Goal: Information Seeking & Learning: Understand process/instructions

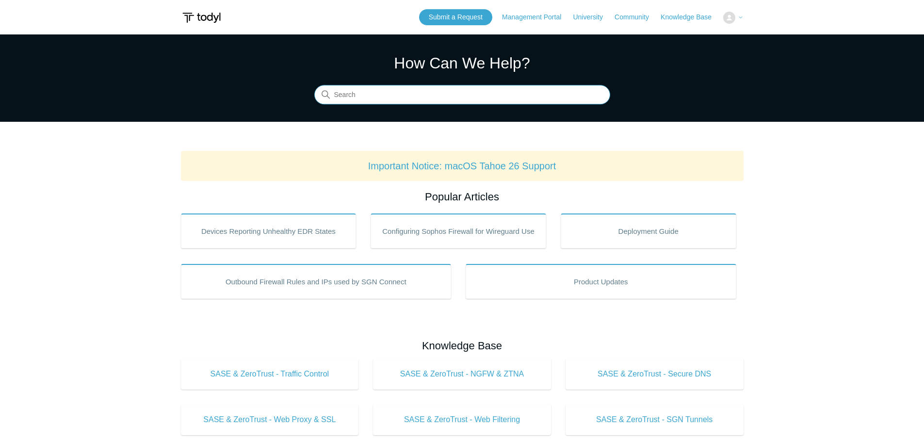
click at [474, 89] on input "Search" at bounding box center [462, 94] width 296 height 19
type input "uninstall"
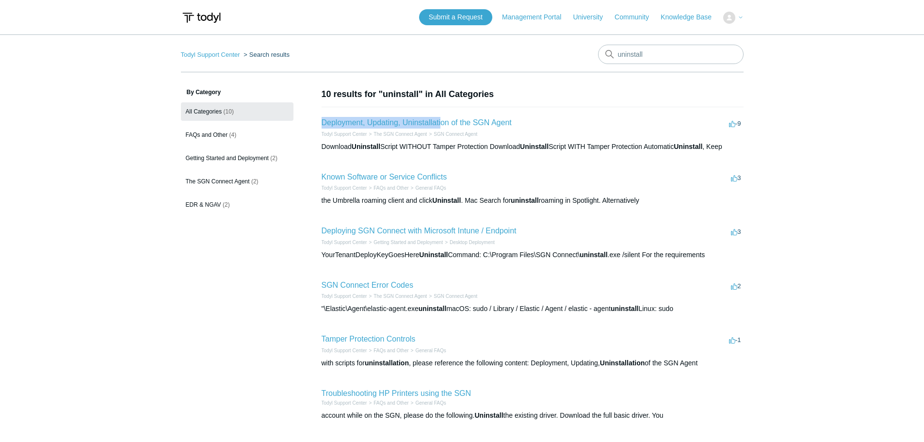
click at [441, 117] on h2 "Deployment, Updating, Uninstallation of the SGN Agent" at bounding box center [417, 123] width 190 height 12
click at [445, 122] on link "Deployment, Updating, Uninstallation of the SGN Agent" at bounding box center [417, 122] width 190 height 8
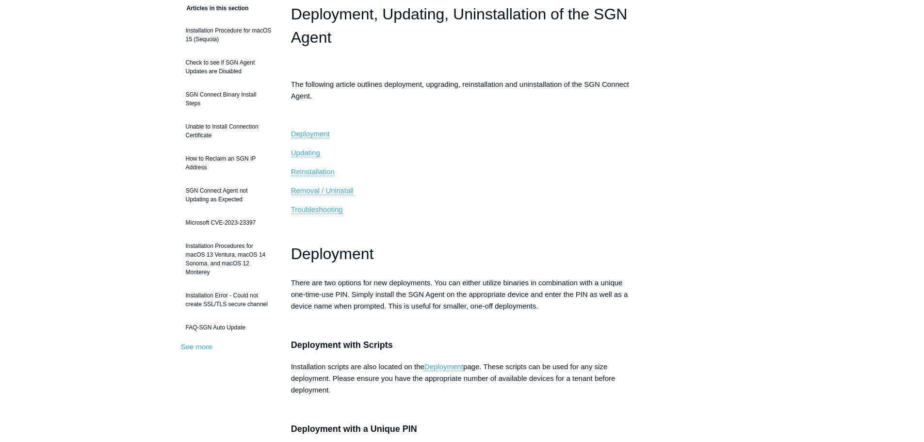
scroll to position [97, 0]
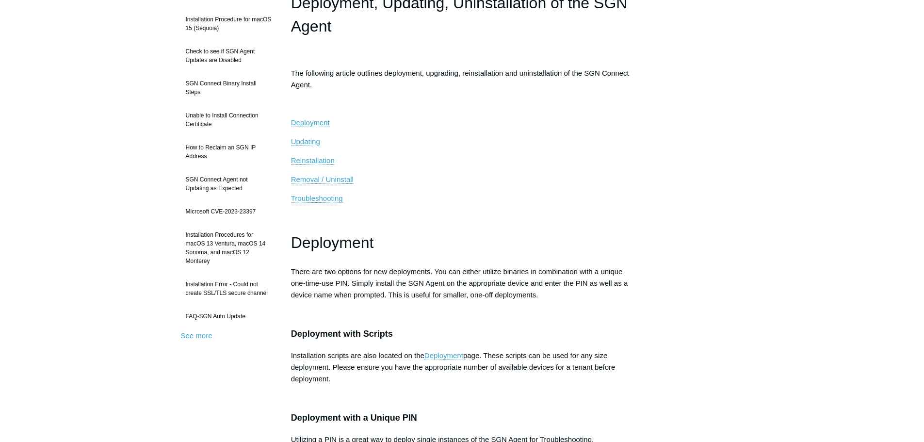
click at [356, 180] on p "Removal / Uninstall" at bounding box center [462, 180] width 343 height 12
click at [341, 178] on span "Removal / Uninstall" at bounding box center [322, 179] width 63 height 8
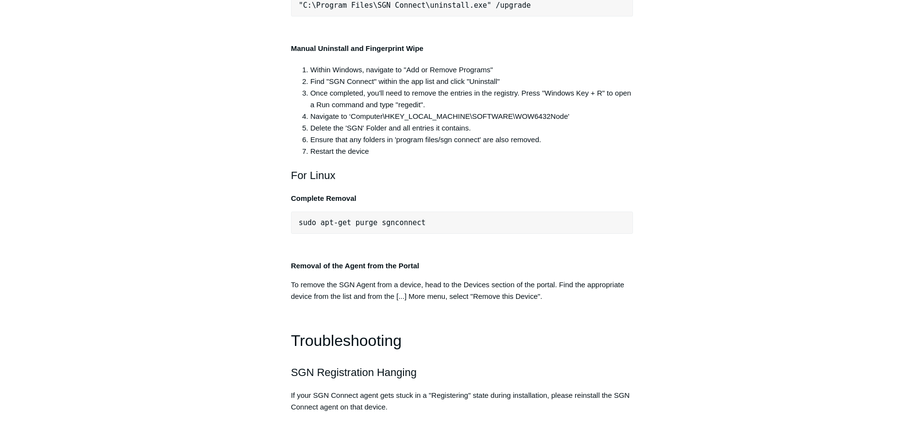
scroll to position [1964, 0]
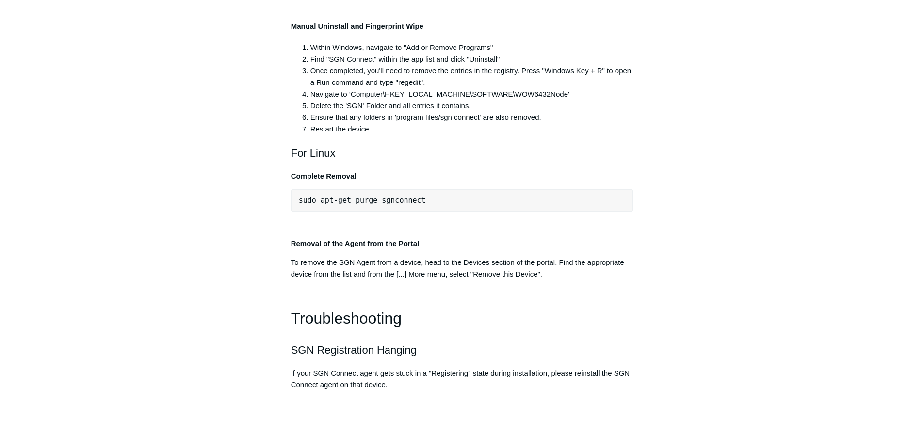
copy div ""C:\Program Files\SGN Connect\uninstall.exe""
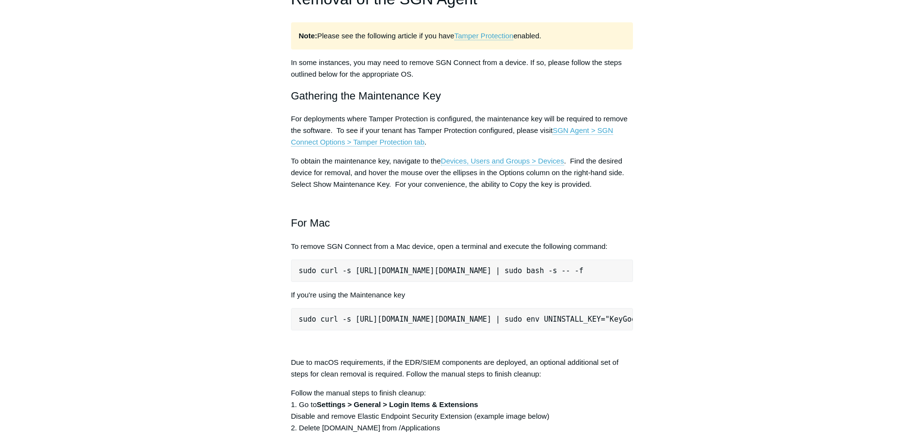
scroll to position [1118, 0]
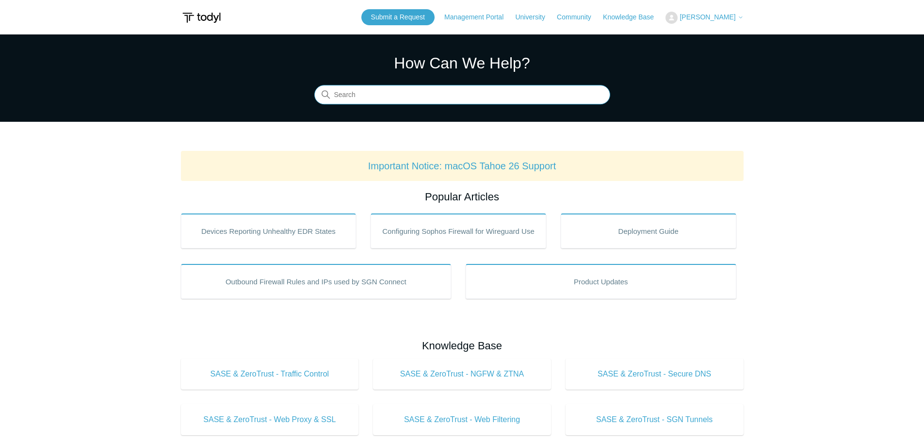
click at [488, 93] on input "Search" at bounding box center [462, 94] width 296 height 19
type input "uninstall"
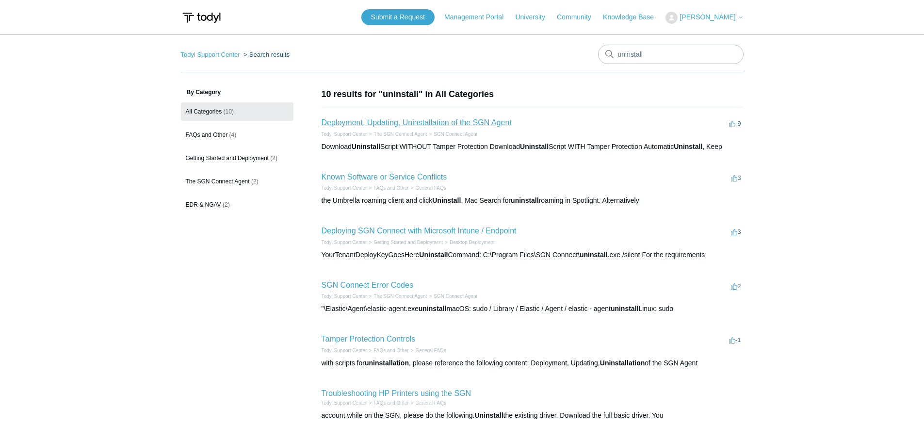
click at [394, 123] on link "Deployment, Updating, Uninstallation of the SGN Agent" at bounding box center [417, 122] width 190 height 8
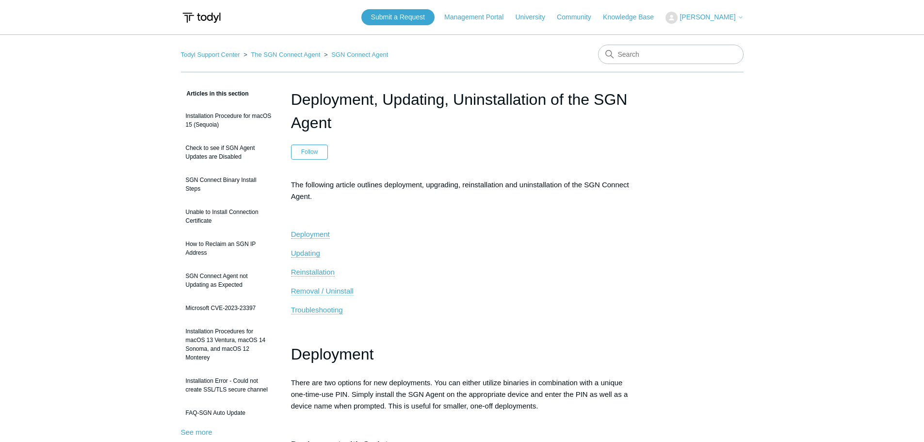
click at [327, 291] on span "Removal / Uninstall" at bounding box center [322, 291] width 63 height 8
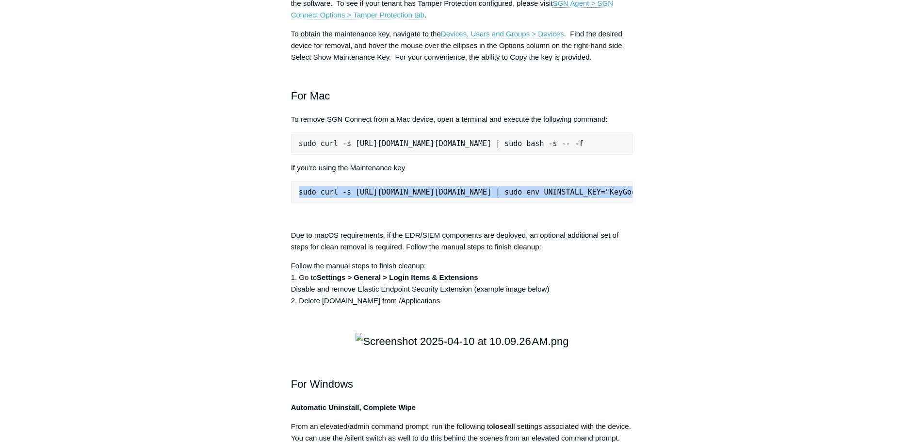
scroll to position [0, 121]
drag, startPoint x: 299, startPoint y: 332, endPoint x: 724, endPoint y: 330, distance: 425.5
click at [724, 330] on div "Articles in this section Installation Procedure for macOS 15 (Sequoia) Check to…" at bounding box center [462, 194] width 563 height 2727
copy pre "sudo curl -s [URL][DOMAIN_NAME][DOMAIN_NAME] | sudo env UNINSTALL_KEY="KeyGoesH…"
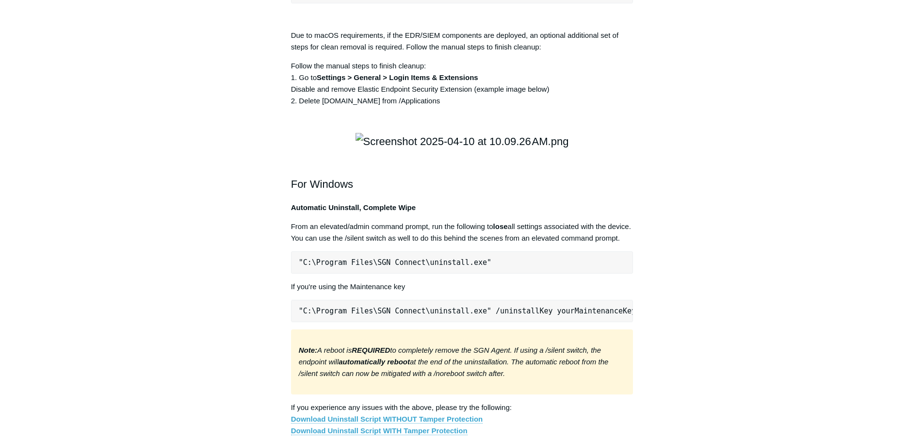
scroll to position [1305, 0]
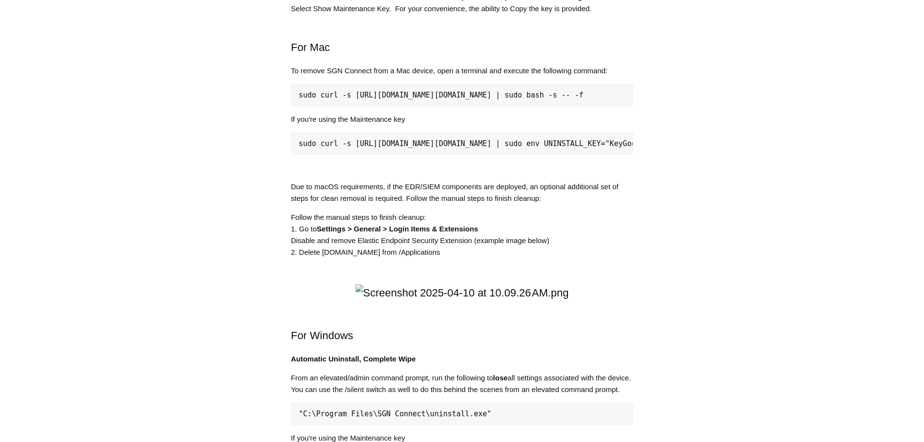
click at [546, 106] on pre "sudo curl -s [URL][DOMAIN_NAME][DOMAIN_NAME] | sudo bash -s -- -f" at bounding box center [462, 95] width 343 height 22
click at [332, 106] on pre "sudo curl -s [URL][DOMAIN_NAME][DOMAIN_NAME] | sudo bash -s -- -f" at bounding box center [462, 95] width 343 height 22
copy div "sudo curl -s [URL][DOMAIN_NAME][DOMAIN_NAME] | sudo bash -s -- -f"
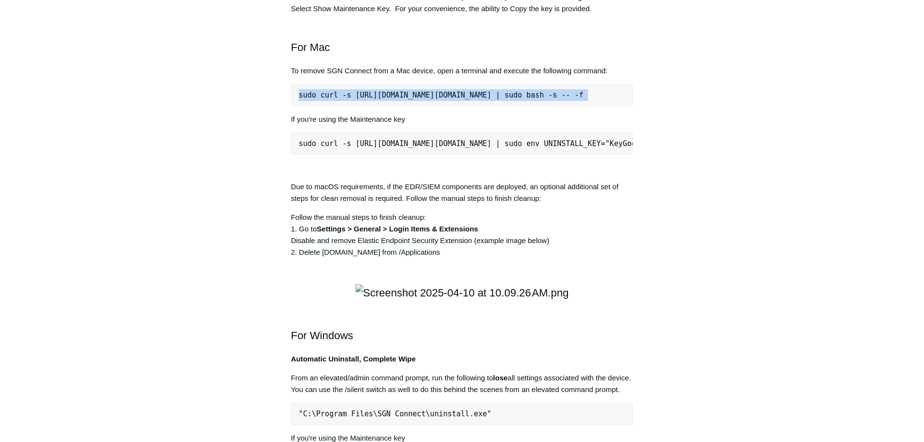
copy div "sudo curl -s [URL][DOMAIN_NAME][DOMAIN_NAME] | sudo bash -s -- -f"
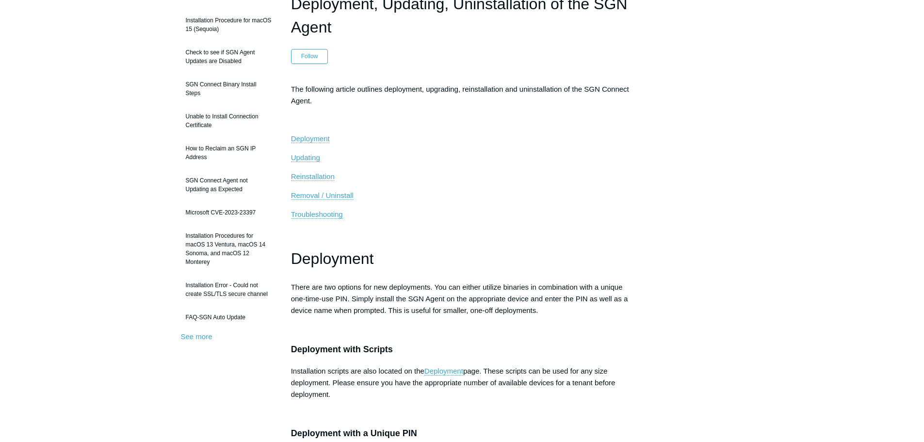
scroll to position [0, 0]
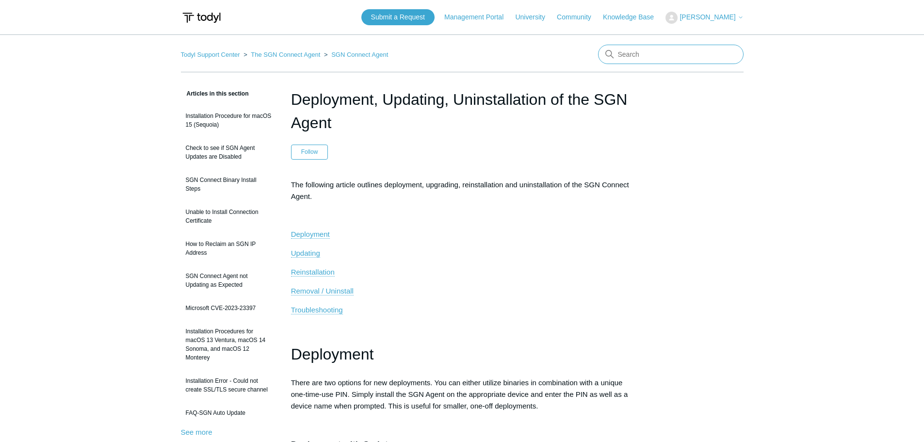
click at [656, 62] on input "Search" at bounding box center [671, 54] width 146 height 19
type input "fix agent"
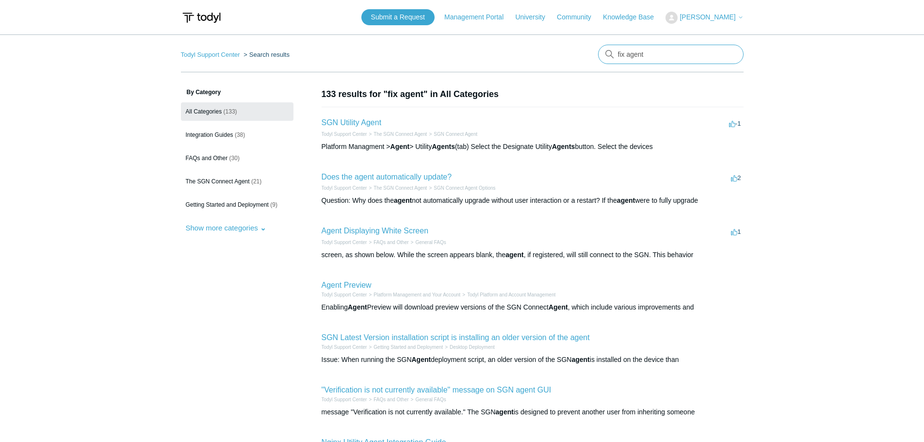
drag, startPoint x: 656, startPoint y: 56, endPoint x: 572, endPoint y: 52, distance: 83.6
click at [572, 52] on nav "Todyl Support Center Search results There are no matching results in this help …" at bounding box center [462, 59] width 563 height 28
type input "reconnect agent on device"
